Goal: Find specific page/section: Find specific page/section

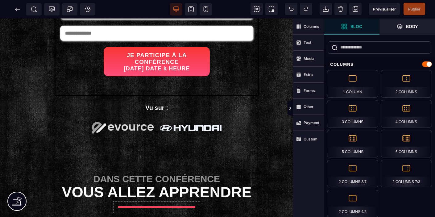
scroll to position [208, 65]
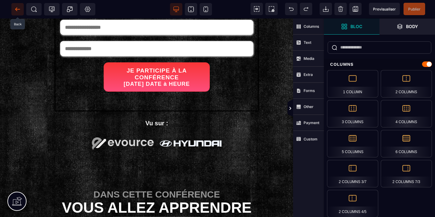
click at [18, 9] on icon at bounding box center [17, 9] width 5 height 0
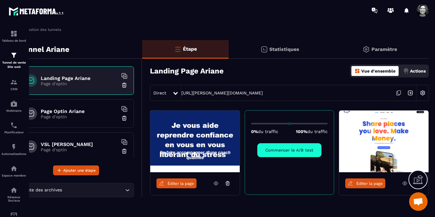
scroll to position [30, 17]
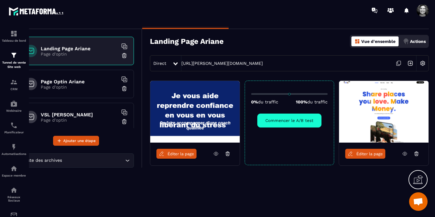
click at [417, 151] on icon at bounding box center [416, 154] width 6 height 6
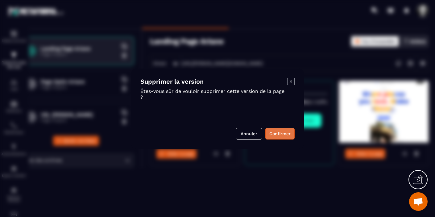
click at [285, 136] on button "Confirmer" at bounding box center [279, 134] width 29 height 12
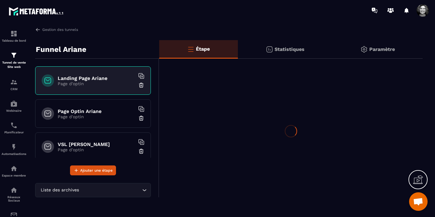
scroll to position [0, 0]
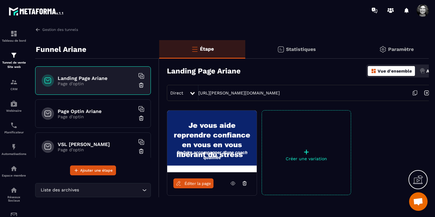
click at [110, 111] on h6 "Page Optin Ariane" at bounding box center [96, 111] width 77 height 6
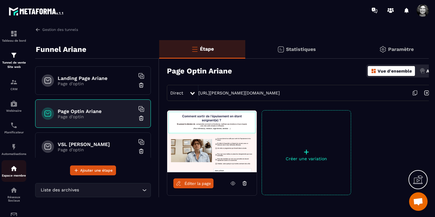
scroll to position [68, 0]
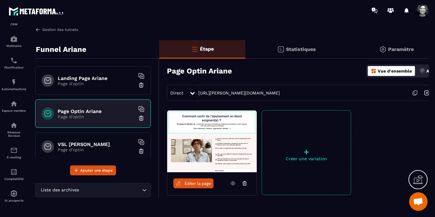
click at [37, 29] on img at bounding box center [38, 30] width 6 height 6
